Goal: Transaction & Acquisition: Purchase product/service

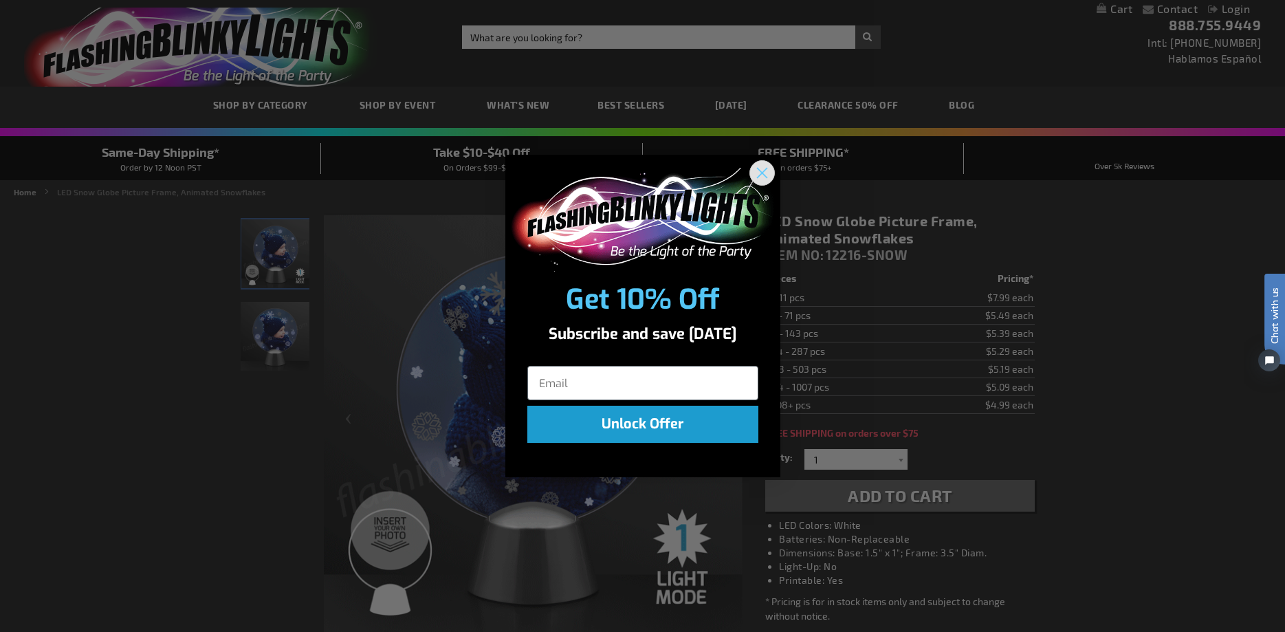
click at [762, 171] on circle "Close dialog" at bounding box center [761, 173] width 23 height 23
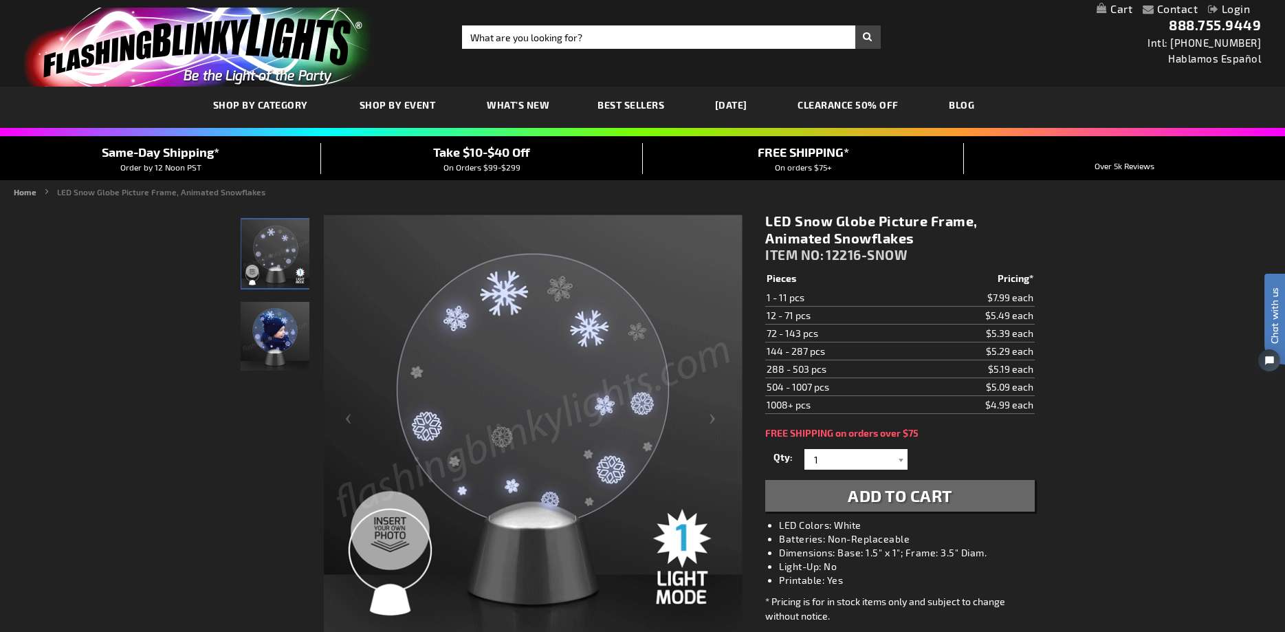
click at [900, 498] on span "Add to Cart" at bounding box center [900, 495] width 104 height 20
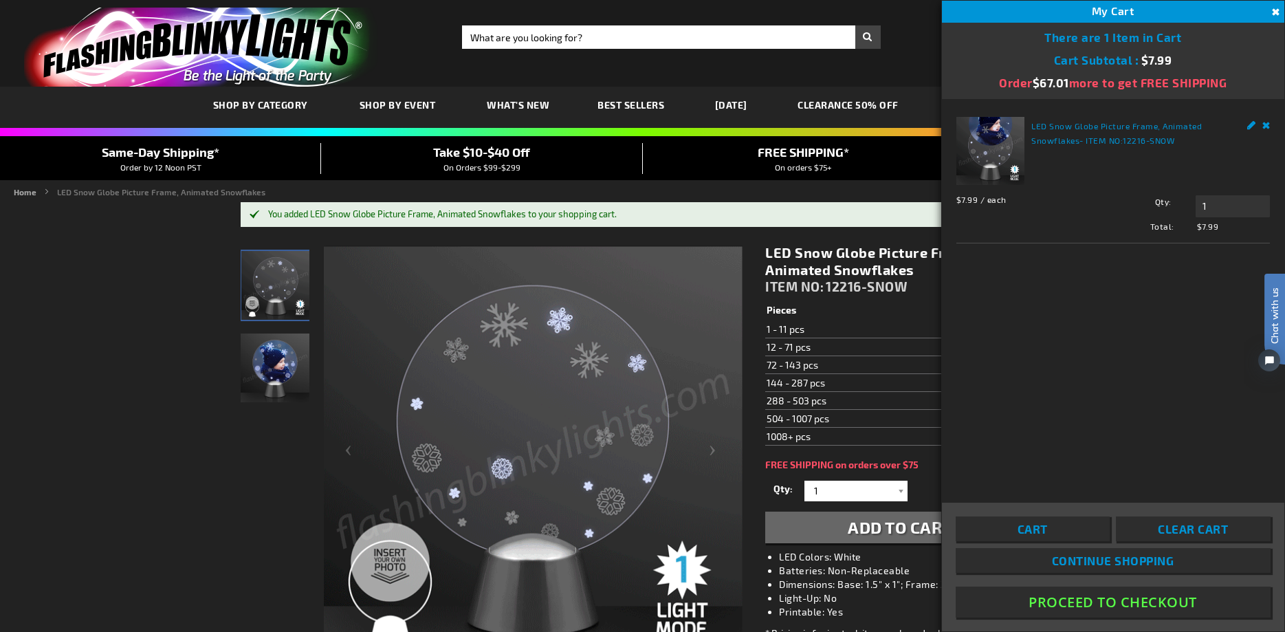
click at [1097, 563] on span "Continue Shopping" at bounding box center [1113, 560] width 122 height 14
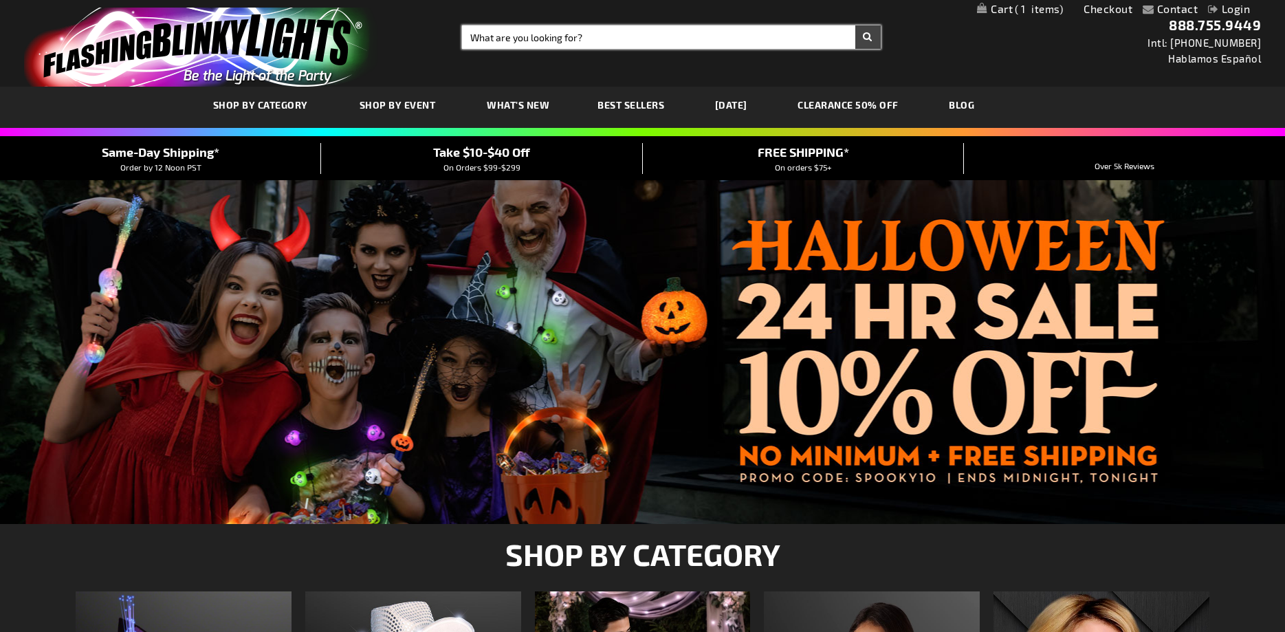
click at [636, 37] on input "Search" at bounding box center [671, 36] width 419 height 23
type input "snow globe photo holder"
click at [855, 25] on button "Search" at bounding box center [867, 36] width 25 height 23
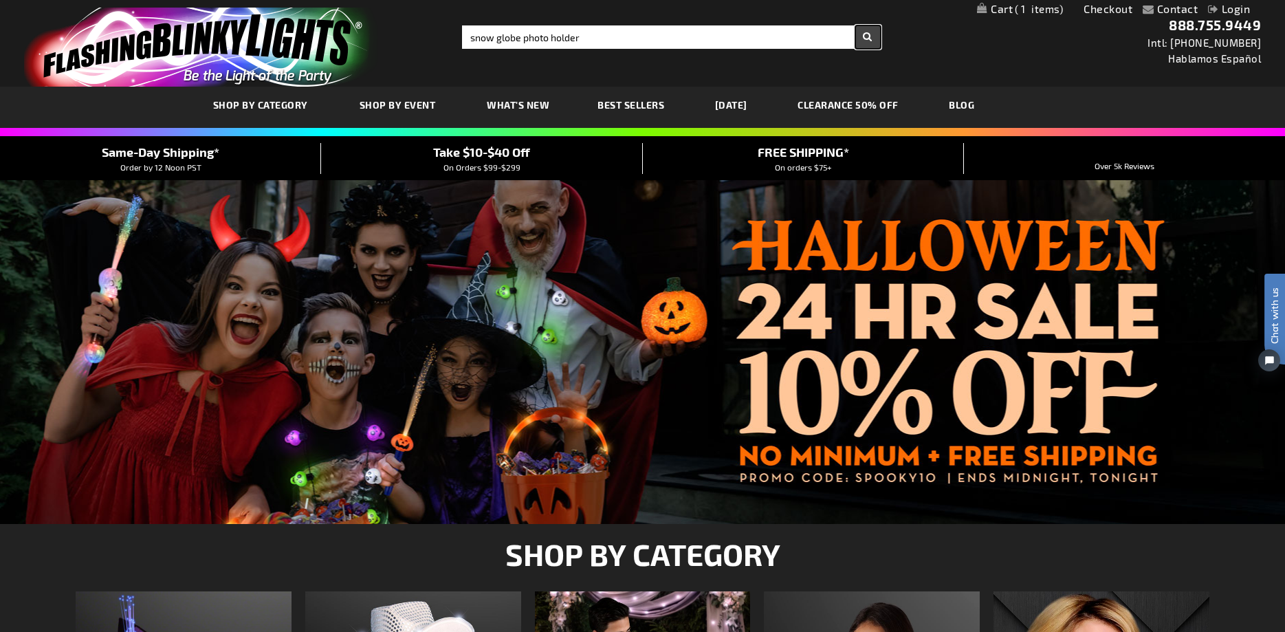
click at [872, 36] on button "Search" at bounding box center [867, 36] width 25 height 23
click at [868, 36] on button "Search" at bounding box center [867, 36] width 25 height 23
